Goal: Find specific page/section: Find specific page/section

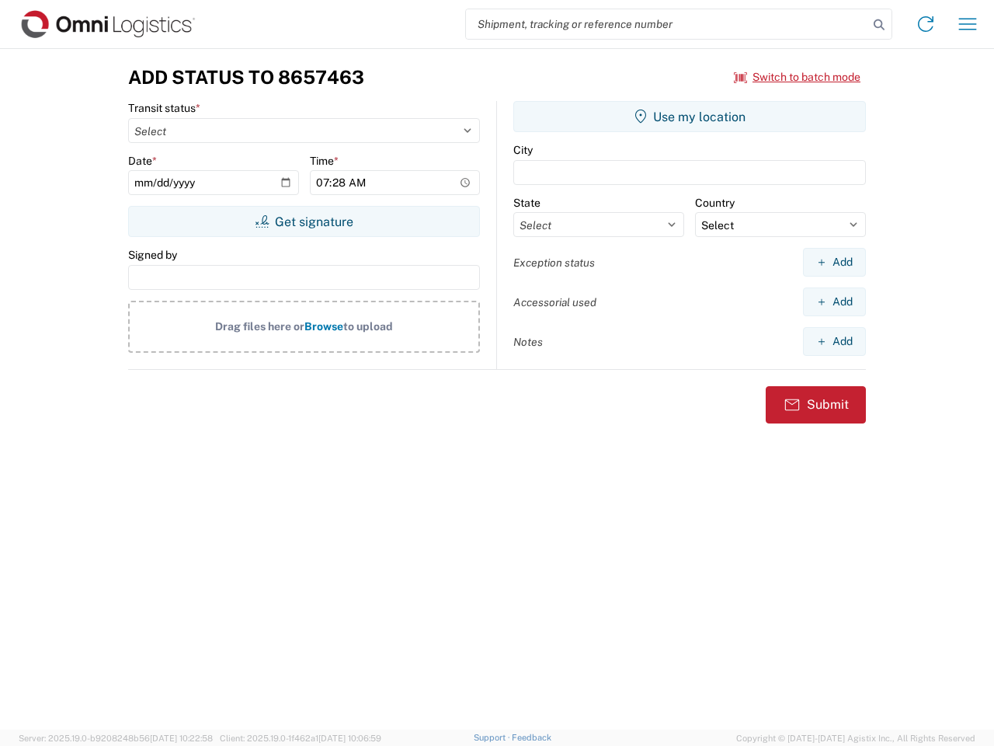
click at [667, 24] on input "search" at bounding box center [667, 24] width 402 height 30
click at [879, 25] on icon at bounding box center [879, 25] width 22 height 22
click at [926, 24] on icon at bounding box center [925, 24] width 25 height 25
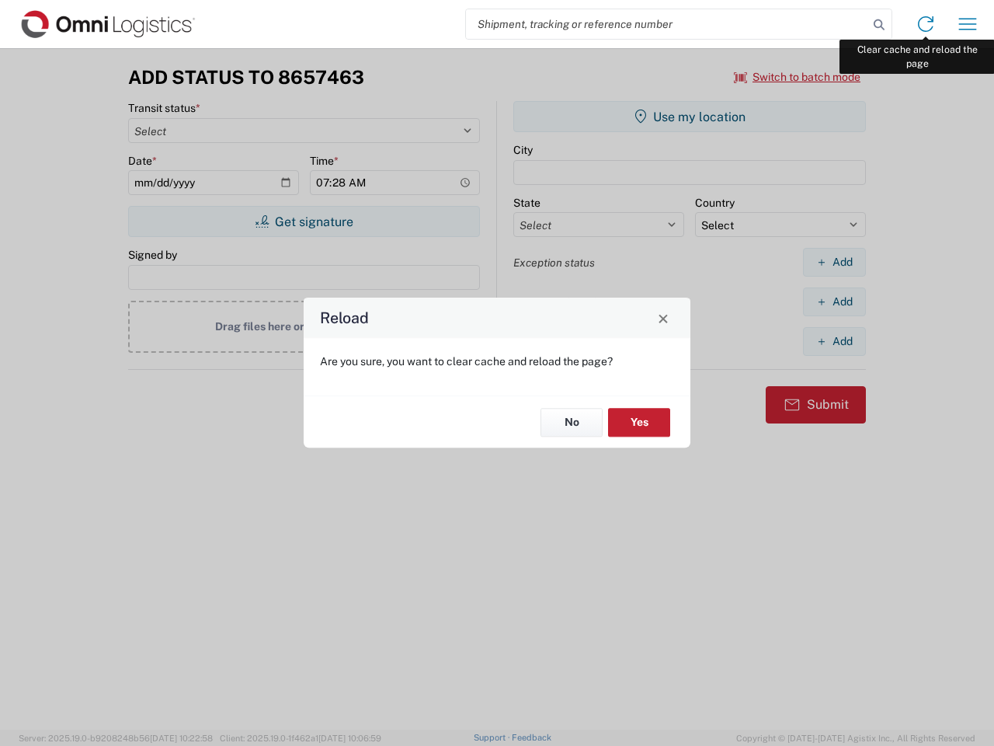
click at [968, 24] on div "Reload Are you sure, you want to clear cache and reload the page? No Yes" at bounding box center [497, 373] width 994 height 746
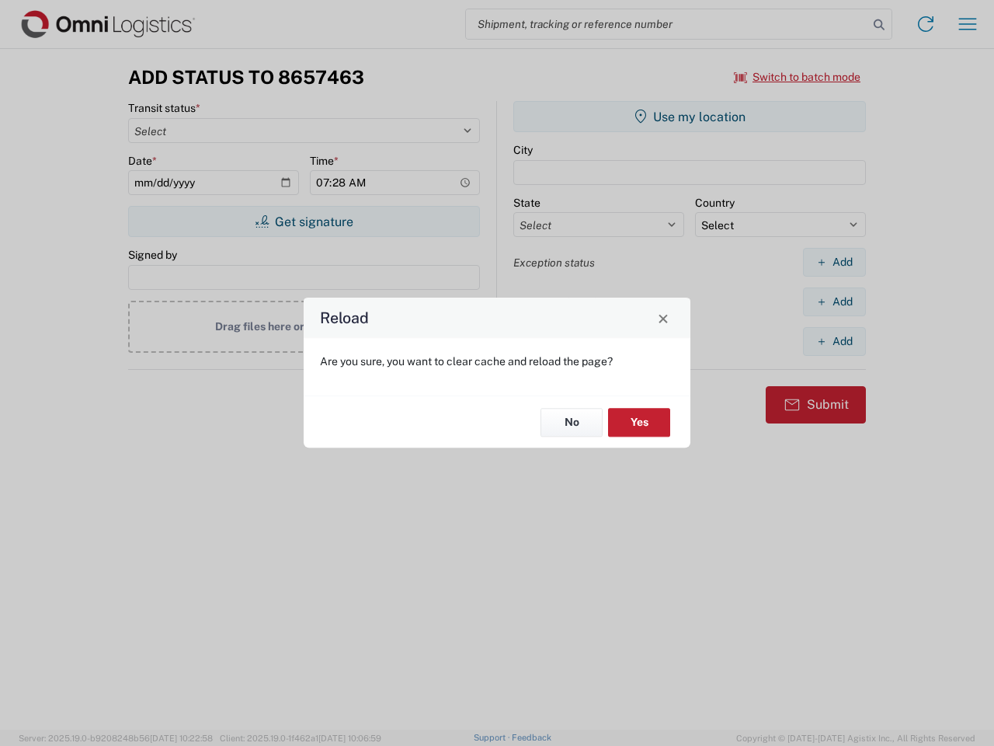
click at [798, 77] on div "Reload Are you sure, you want to clear cache and reload the page? No Yes" at bounding box center [497, 373] width 994 height 746
click at [304, 221] on div "Reload Are you sure, you want to clear cache and reload the page? No Yes" at bounding box center [497, 373] width 994 height 746
click at [690, 117] on div "Reload Are you sure, you want to clear cache and reload the page? No Yes" at bounding box center [497, 373] width 994 height 746
click at [834, 262] on div "Reload Are you sure, you want to clear cache and reload the page? No Yes" at bounding box center [497, 373] width 994 height 746
click at [834, 301] on div "Reload Are you sure, you want to clear cache and reload the page? No Yes" at bounding box center [497, 373] width 994 height 746
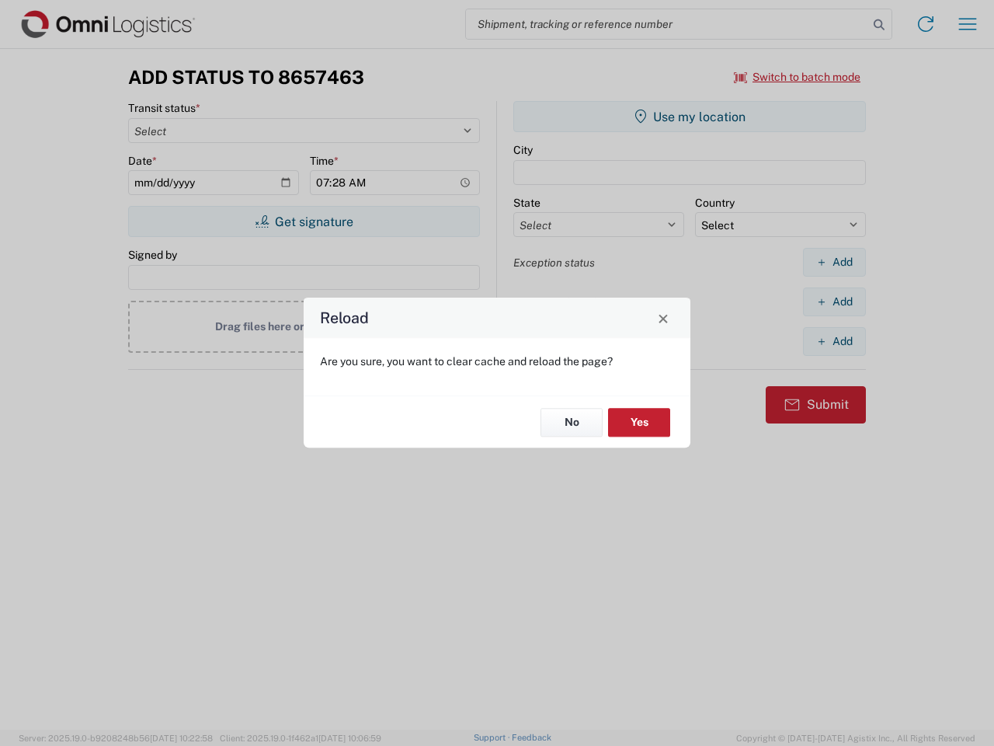
click at [834, 341] on div "Reload Are you sure, you want to clear cache and reload the page? No Yes" at bounding box center [497, 373] width 994 height 746
